Goal: Transaction & Acquisition: Purchase product/service

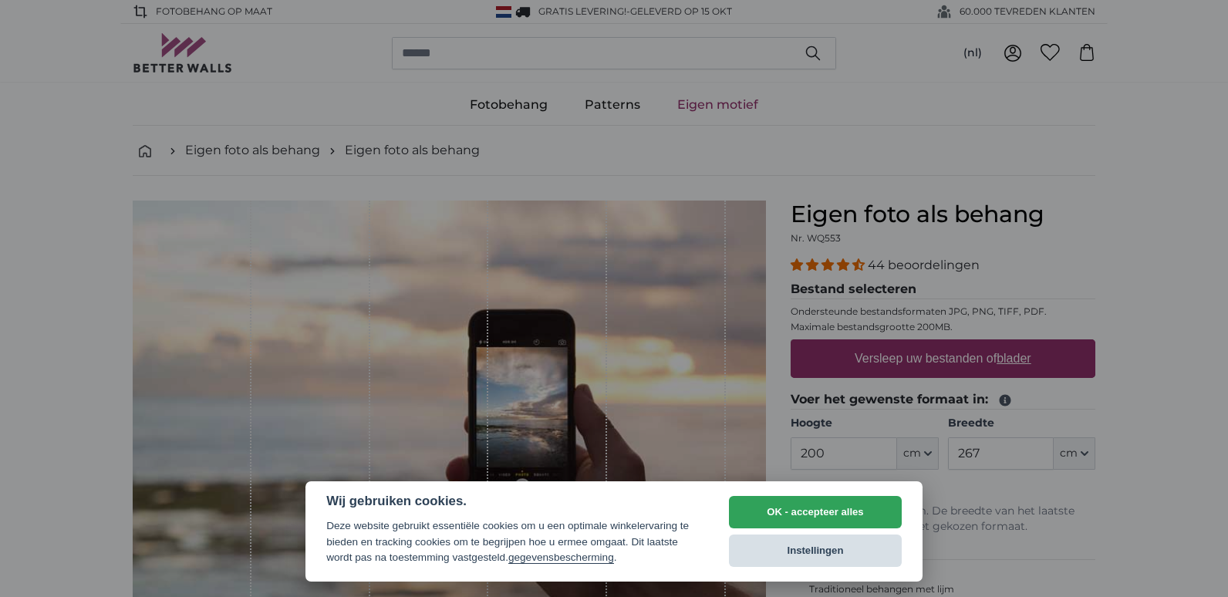
click at [816, 551] on button "Instellingen" at bounding box center [815, 551] width 173 height 32
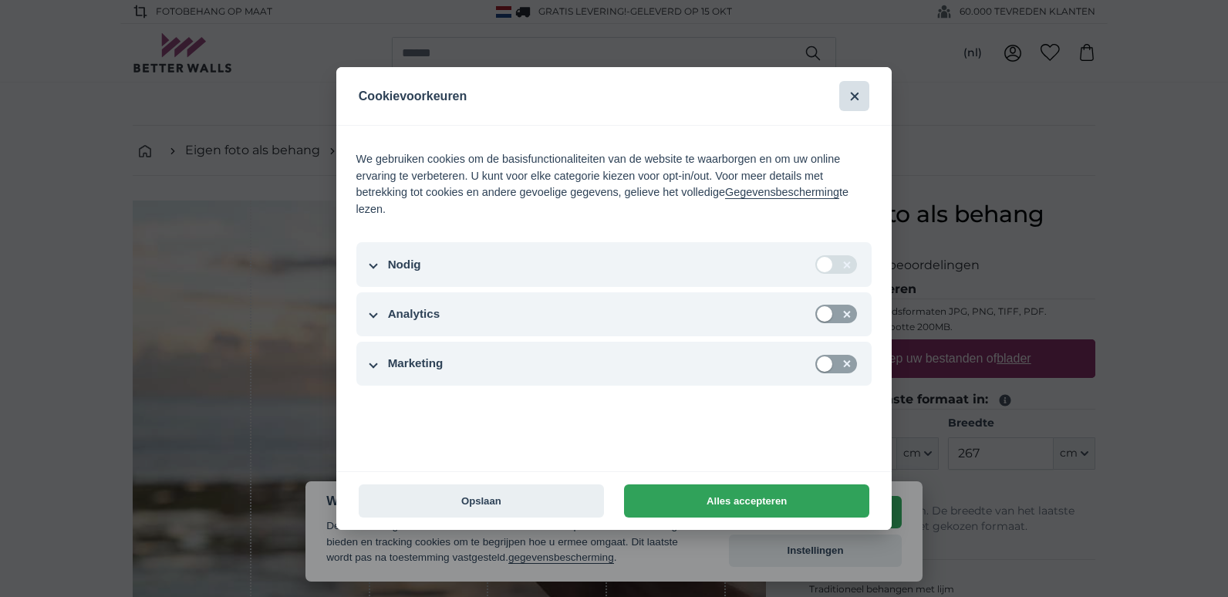
click at [855, 90] on button "Sluiten" at bounding box center [854, 96] width 30 height 30
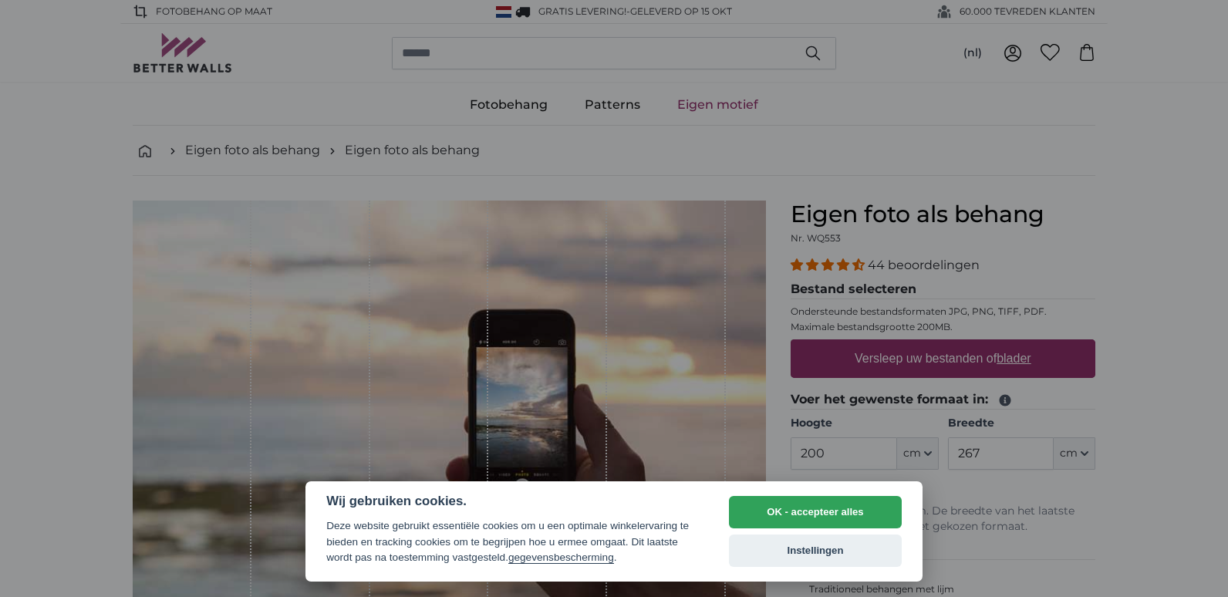
click at [72, 376] on div at bounding box center [614, 298] width 1228 height 597
click at [929, 455] on div at bounding box center [614, 298] width 1228 height 597
click at [810, 512] on button "OK - accepteer alles" at bounding box center [815, 512] width 173 height 32
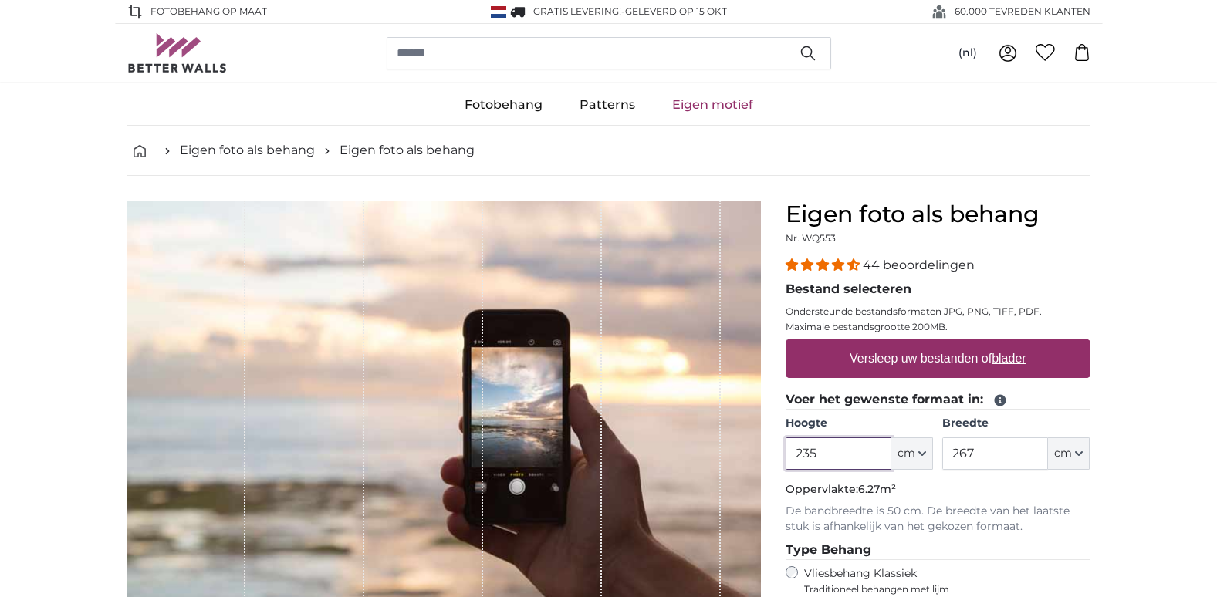
type input "235"
click at [989, 454] on input "267" at bounding box center [995, 453] width 106 height 32
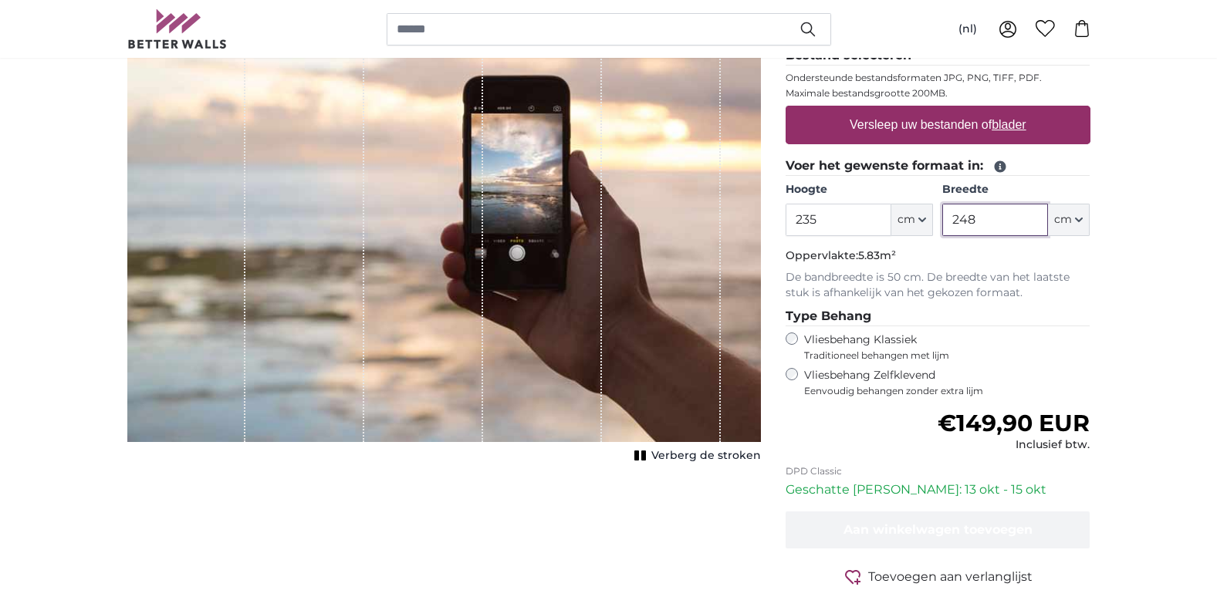
scroll to position [247, 0]
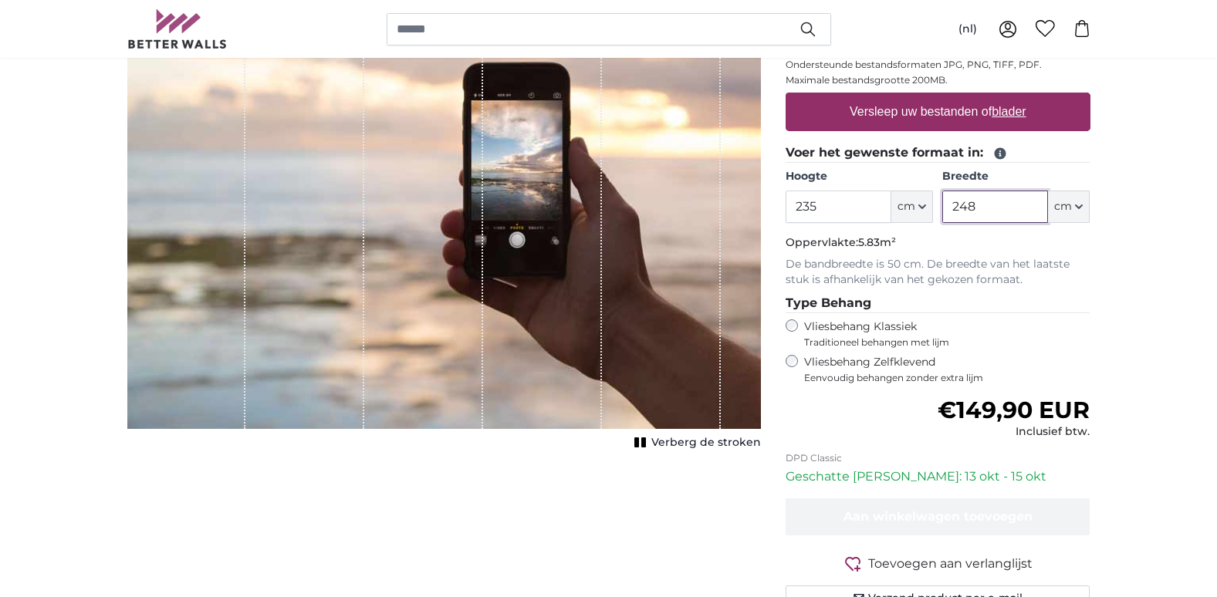
type input "248"
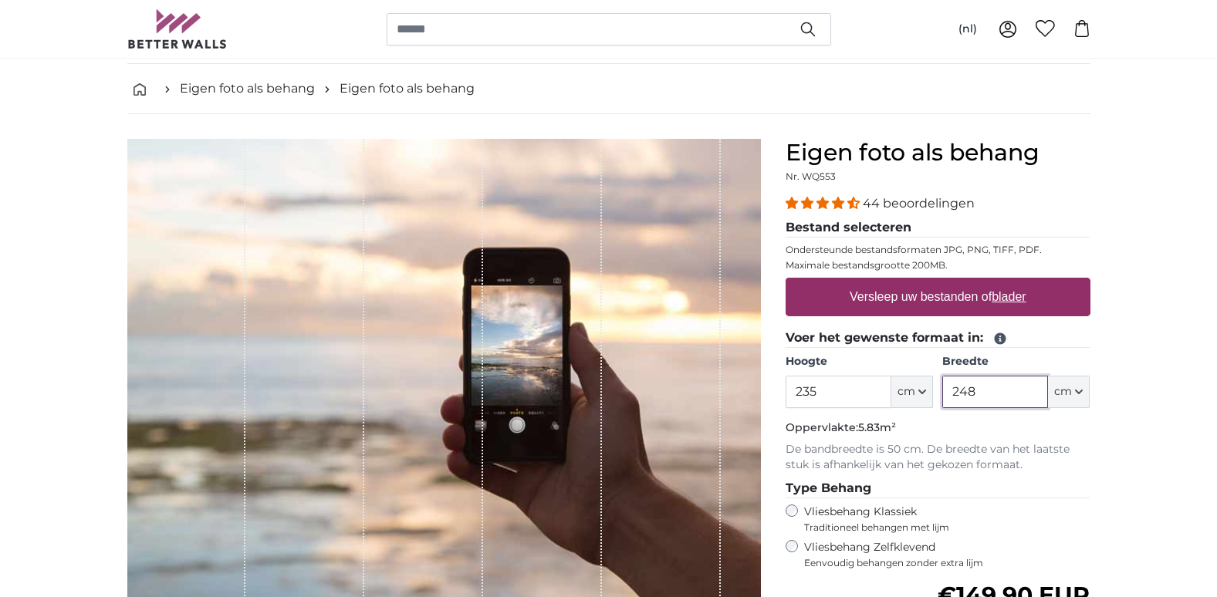
scroll to position [0, 0]
